Goal: Information Seeking & Learning: Understand process/instructions

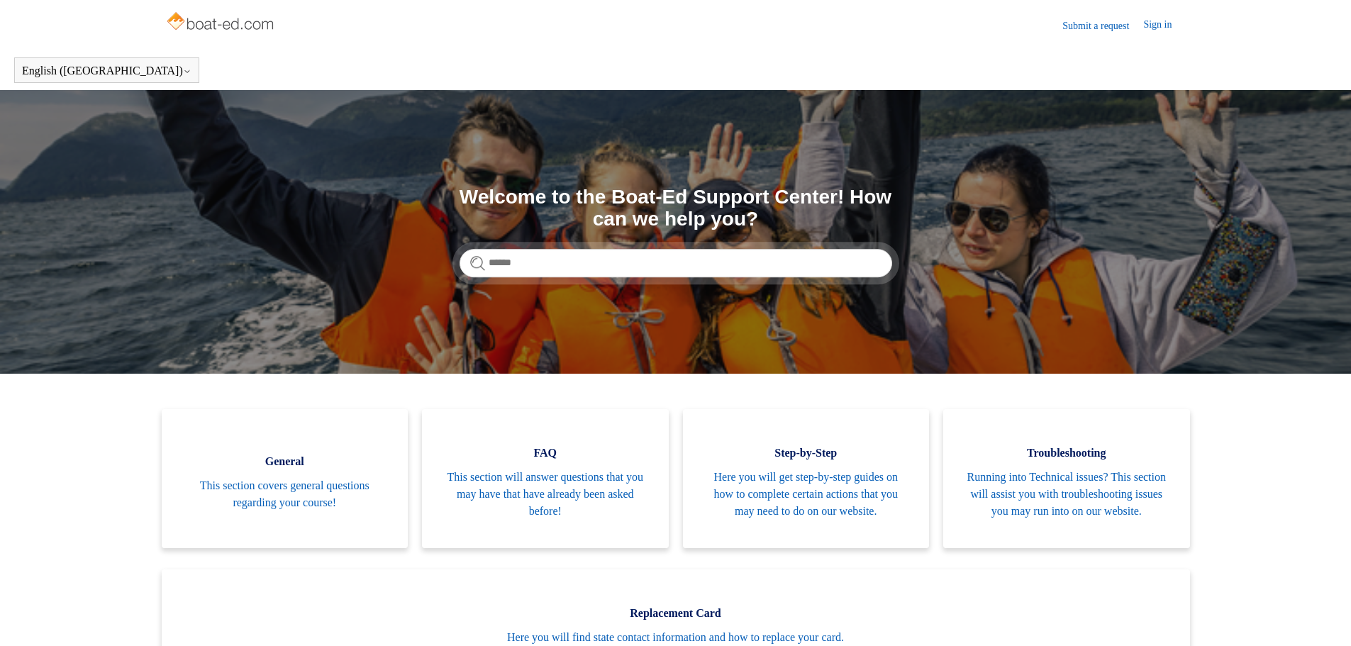
scroll to position [71, 0]
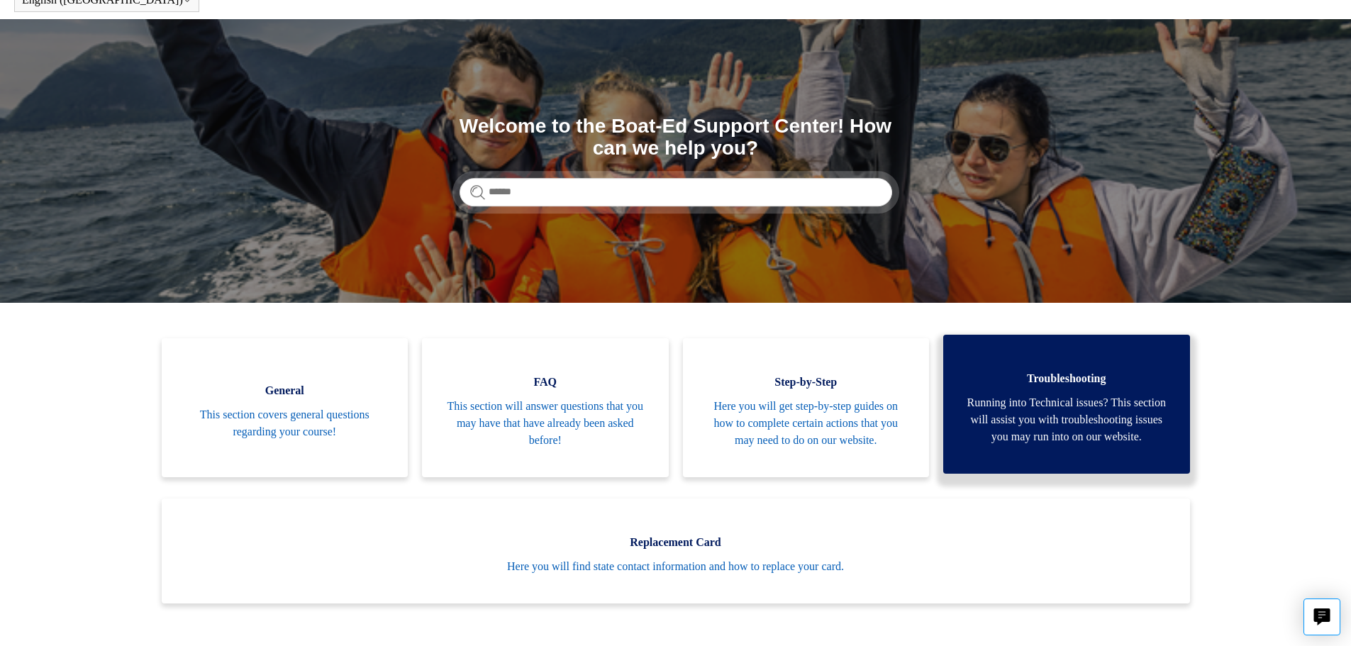
click at [1075, 446] on span "Running into Technical issues? This section will assist you with troubleshootin…" at bounding box center [1067, 419] width 204 height 51
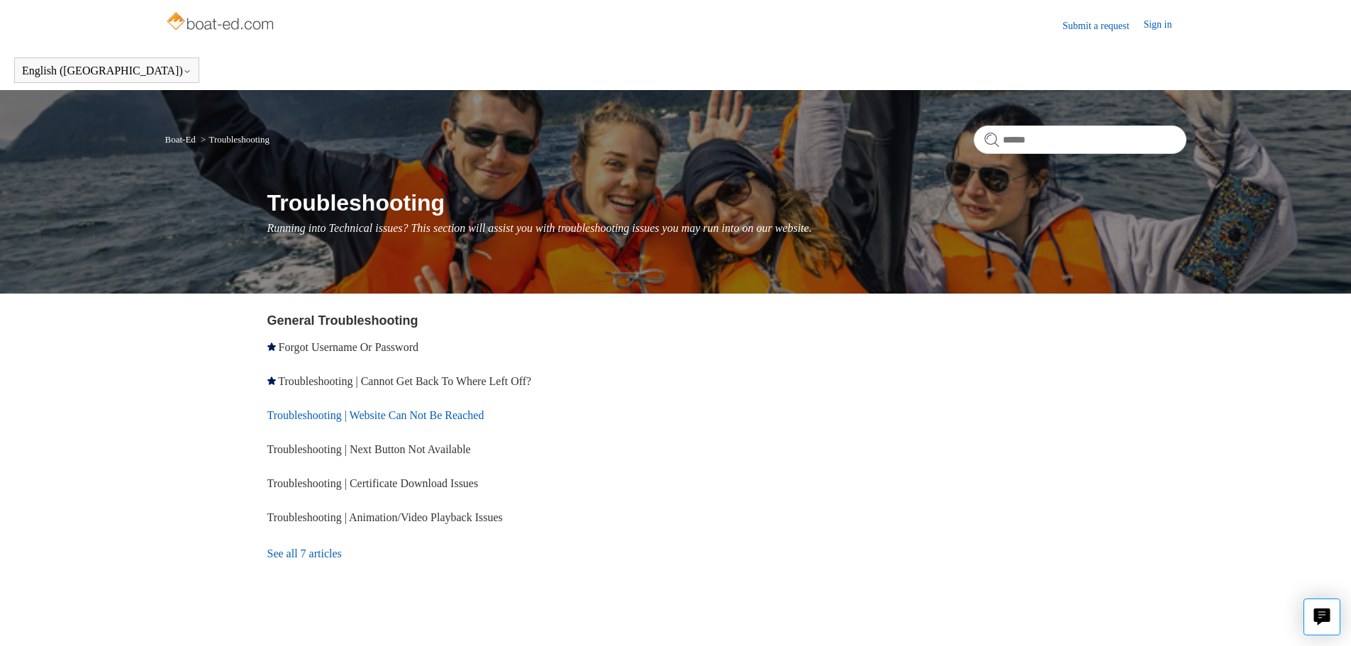
click at [406, 409] on link "Troubleshooting | Website Can Not Be Reached" at bounding box center [375, 415] width 217 height 12
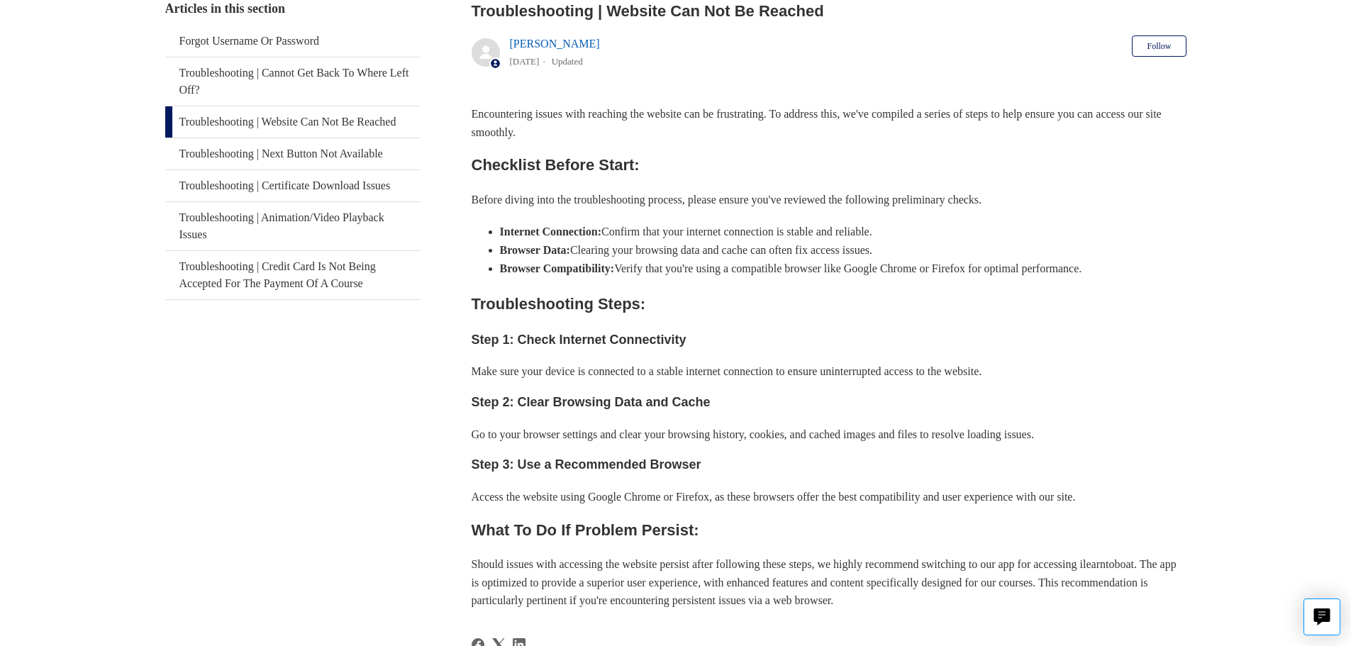
scroll to position [315, 0]
